Goal: Check status: Check status

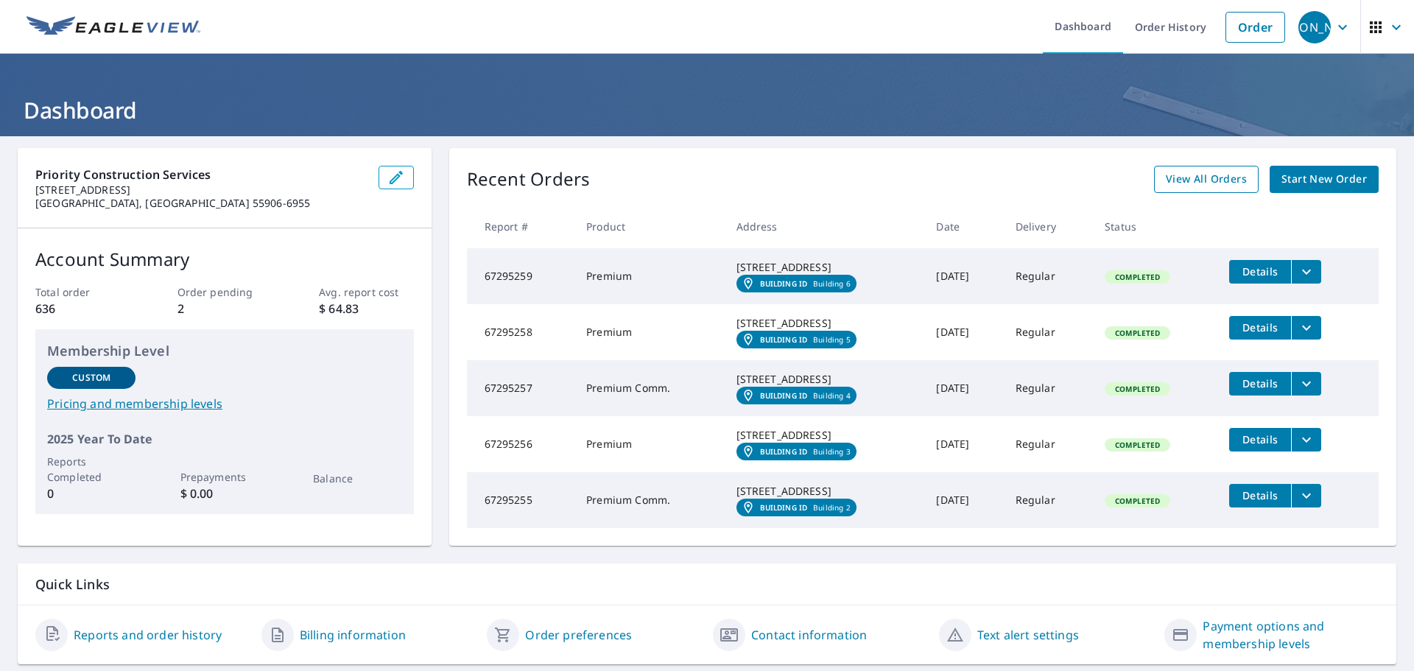
click at [1202, 183] on span "View All Orders" at bounding box center [1206, 179] width 81 height 18
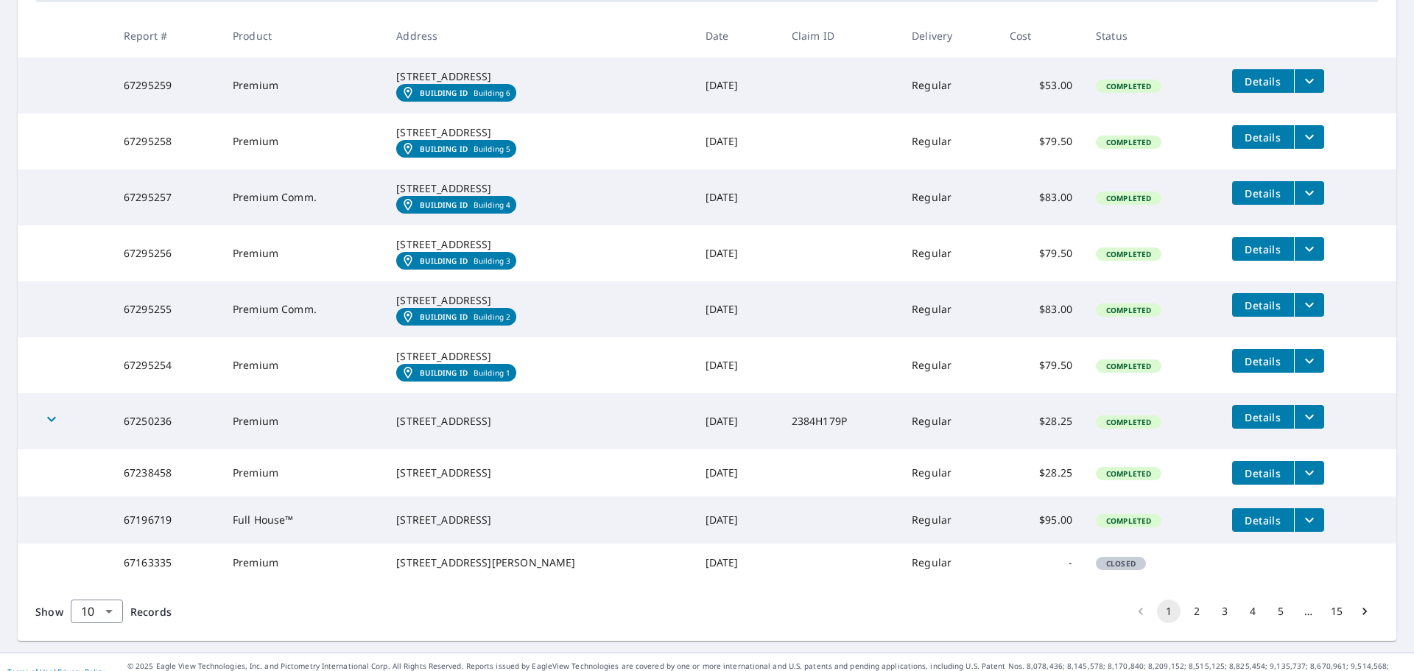
scroll to position [295, 0]
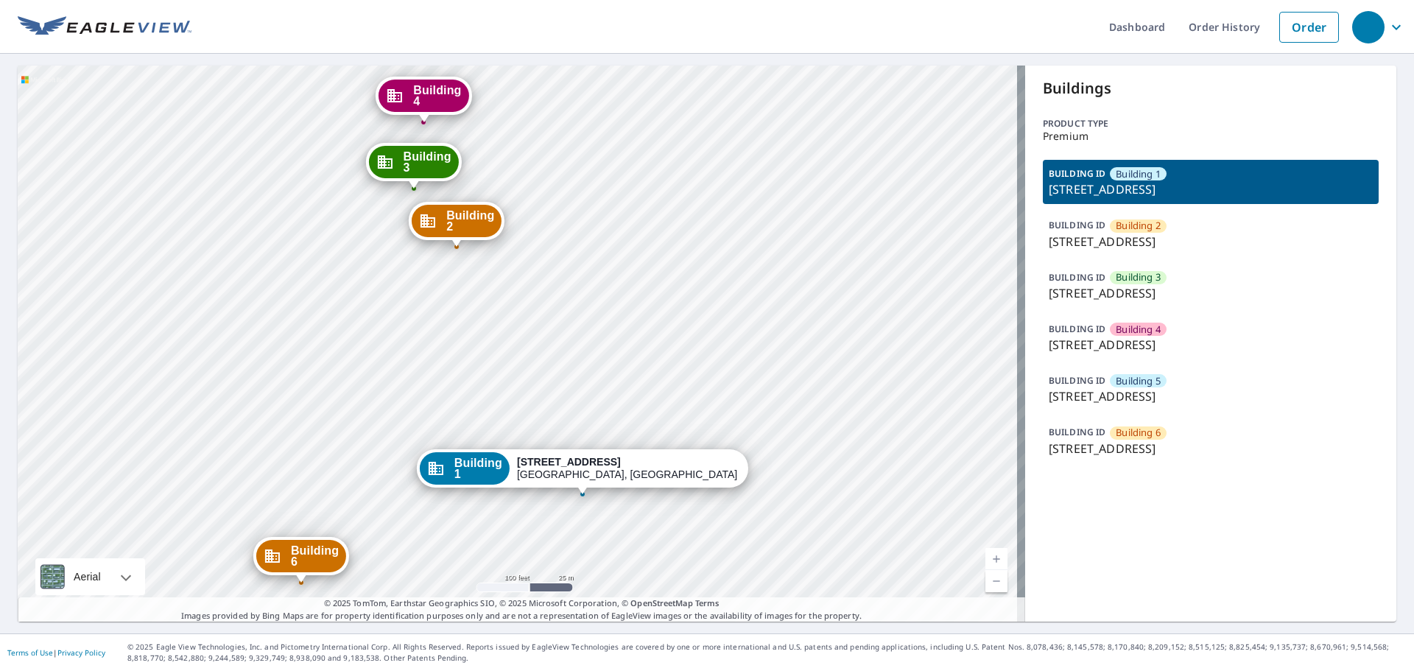
drag, startPoint x: 746, startPoint y: 353, endPoint x: 764, endPoint y: 395, distance: 44.9
click at [764, 395] on div "Building 2 2784 Hawk Ridge Court Southeast Rochester, MN 55904 Building 3 2784 …" at bounding box center [521, 344] width 1007 height 556
click at [986, 581] on link "Current Level 18, Zoom Out" at bounding box center [996, 581] width 22 height 22
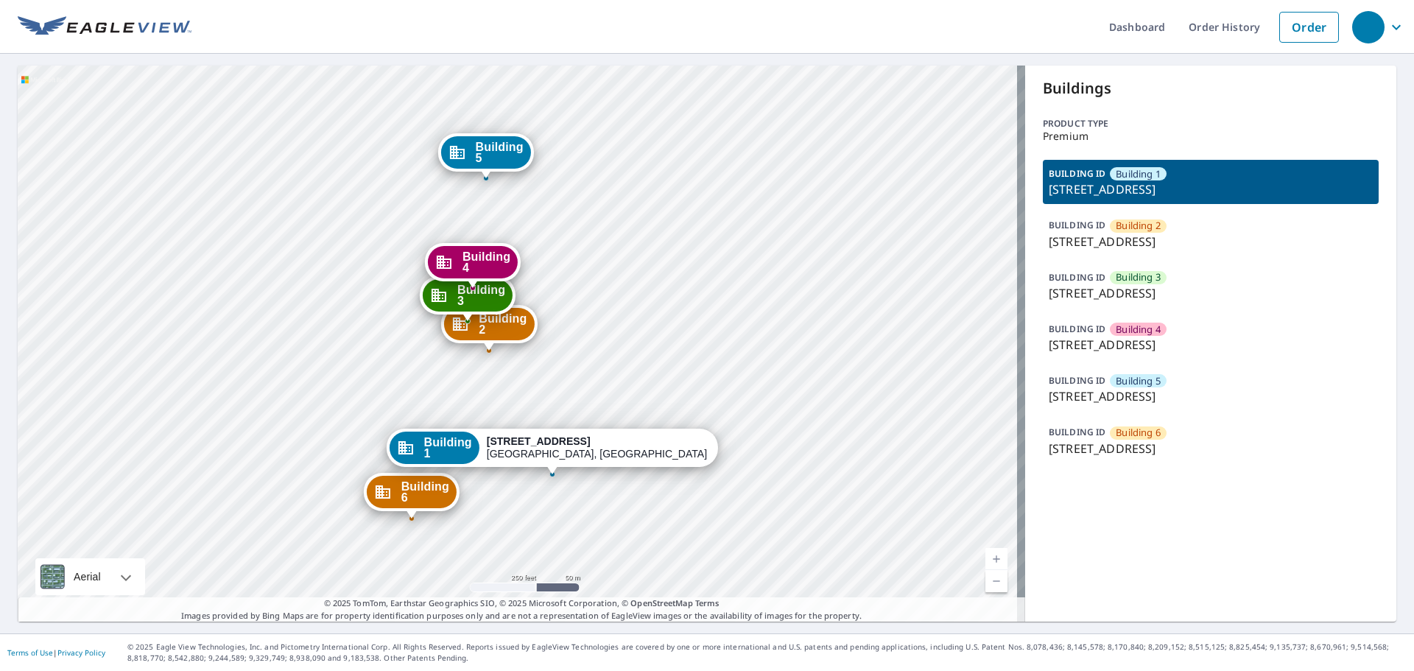
drag, startPoint x: 728, startPoint y: 296, endPoint x: 730, endPoint y: 317, distance: 21.5
click at [730, 317] on div "Building 2 2784 Hawk Ridge Court Southeast Rochester, MN 55904 Building 3 2784 …" at bounding box center [521, 344] width 1007 height 556
click at [1387, 32] on icon "button" at bounding box center [1396, 27] width 18 height 18
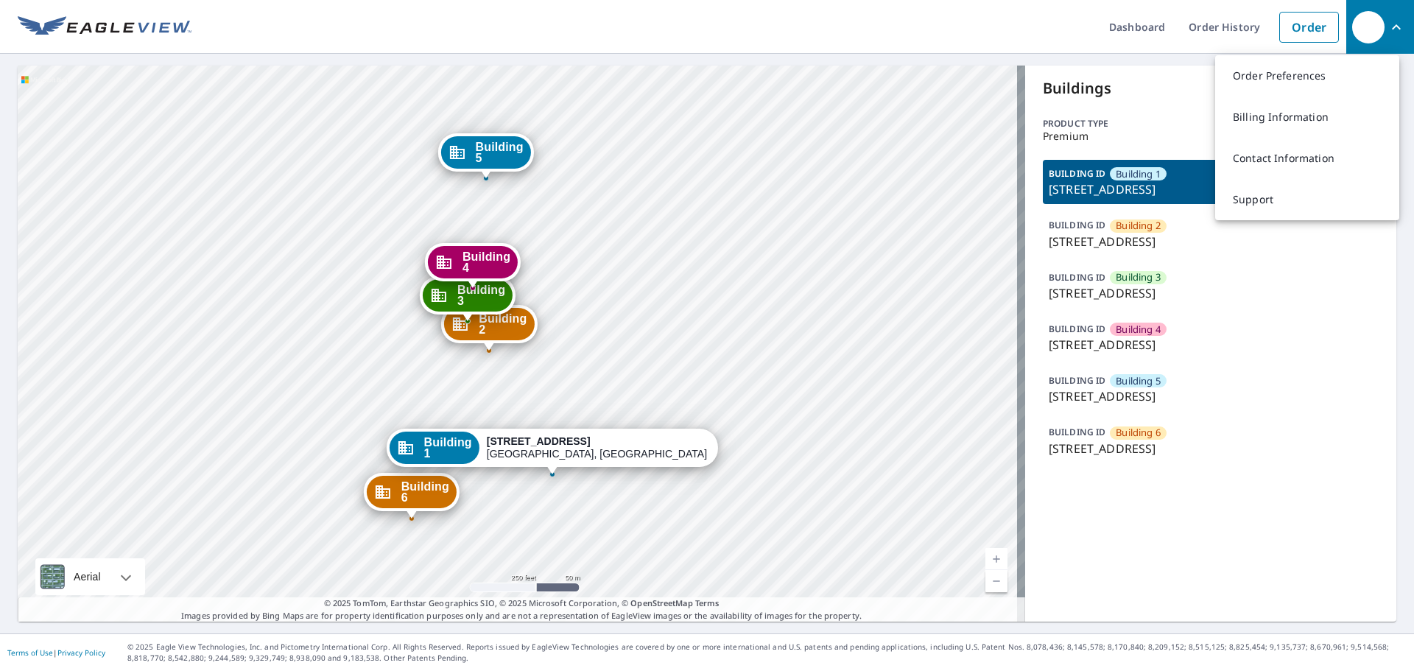
click at [493, 13] on ul "Dashboard Order History Order" at bounding box center [768, 27] width 1155 height 54
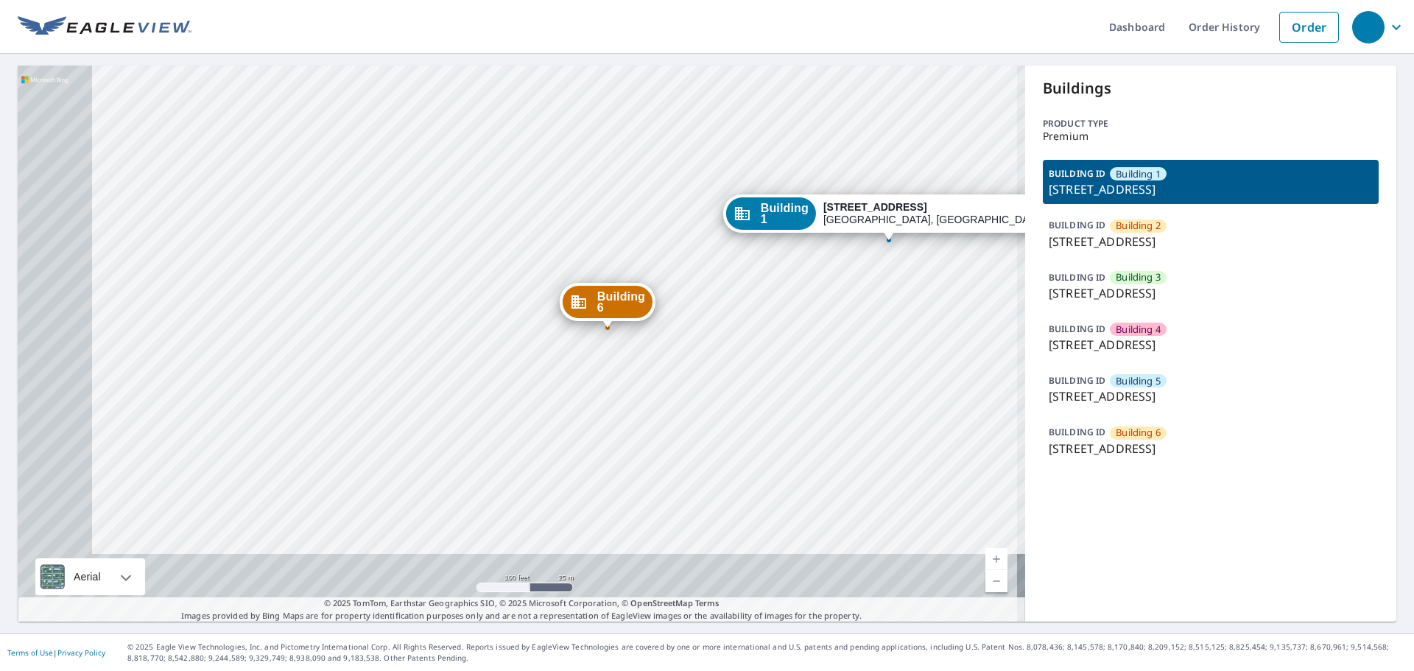
drag, startPoint x: 692, startPoint y: 497, endPoint x: 883, endPoint y: 289, distance: 281.9
click at [883, 289] on div "Building 2 2784 Hawk Ridge Court Southeast Rochester, MN 55904 Building 3 2784 …" at bounding box center [521, 344] width 1007 height 556
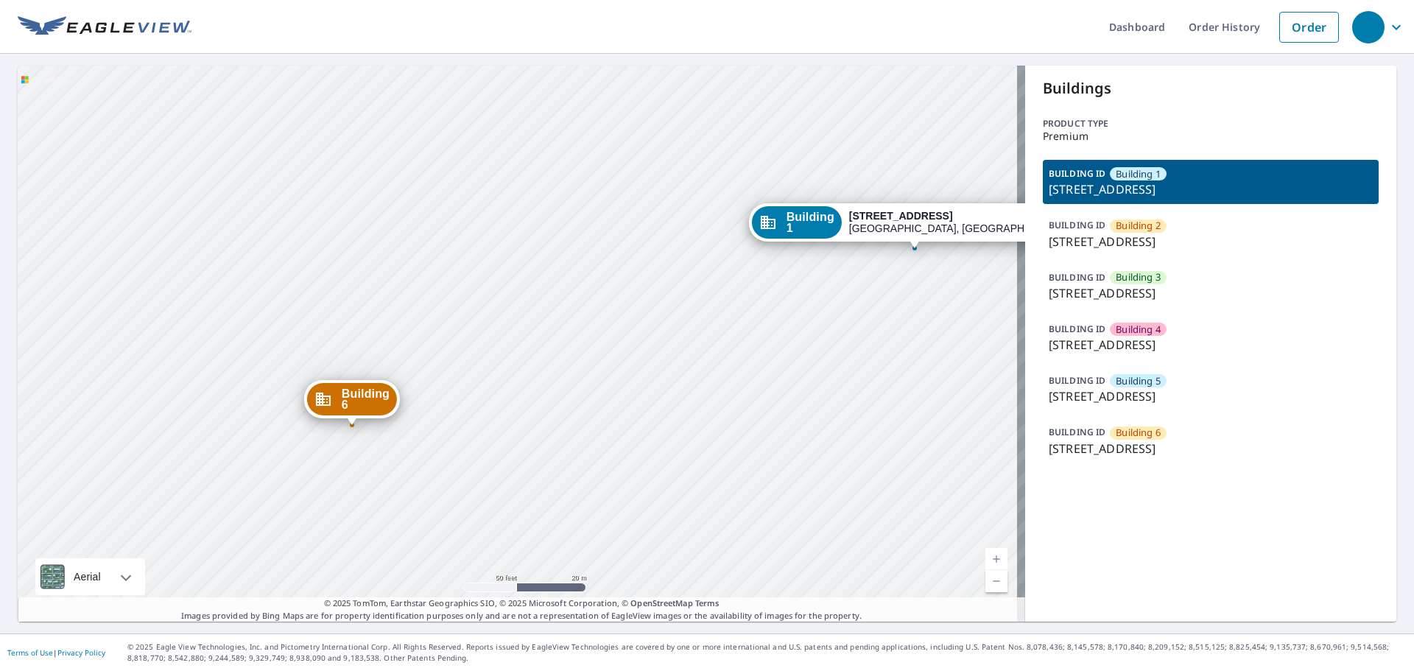
drag, startPoint x: 876, startPoint y: 317, endPoint x: 515, endPoint y: 409, distance: 371.8
click at [515, 409] on div "Building 2 2784 Hawk Ridge Court Southeast Rochester, MN 55904 Building 3 2784 …" at bounding box center [521, 344] width 1007 height 556
